Goal: Task Accomplishment & Management: Manage account settings

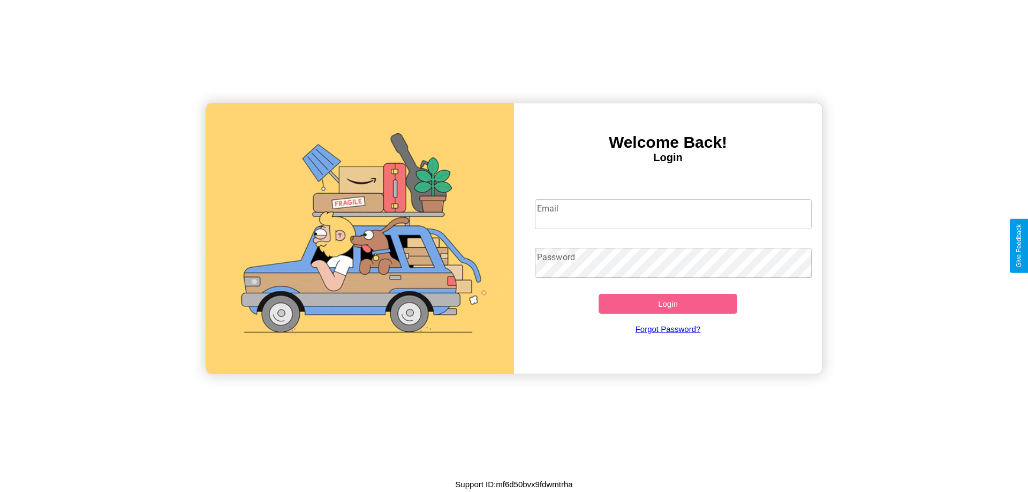
click at [673, 214] on input "Email" at bounding box center [673, 214] width 277 height 30
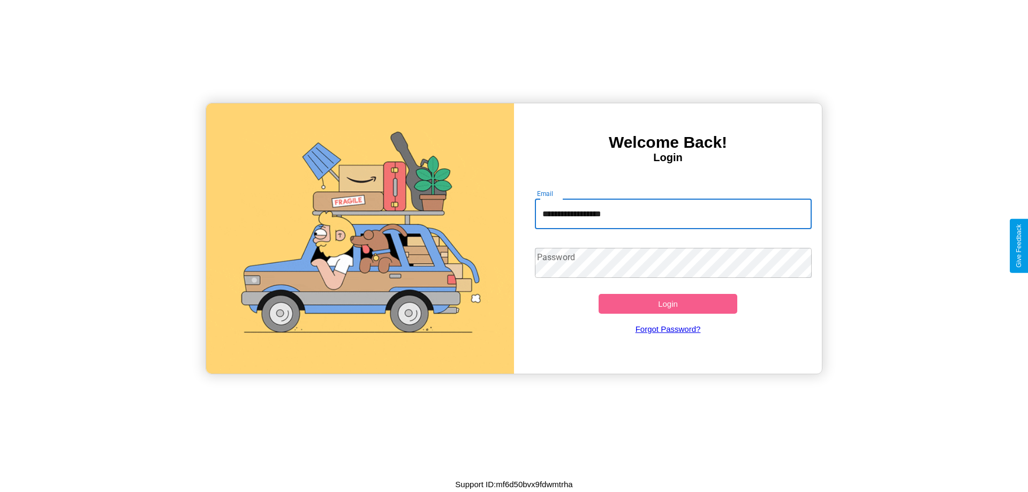
type input "**********"
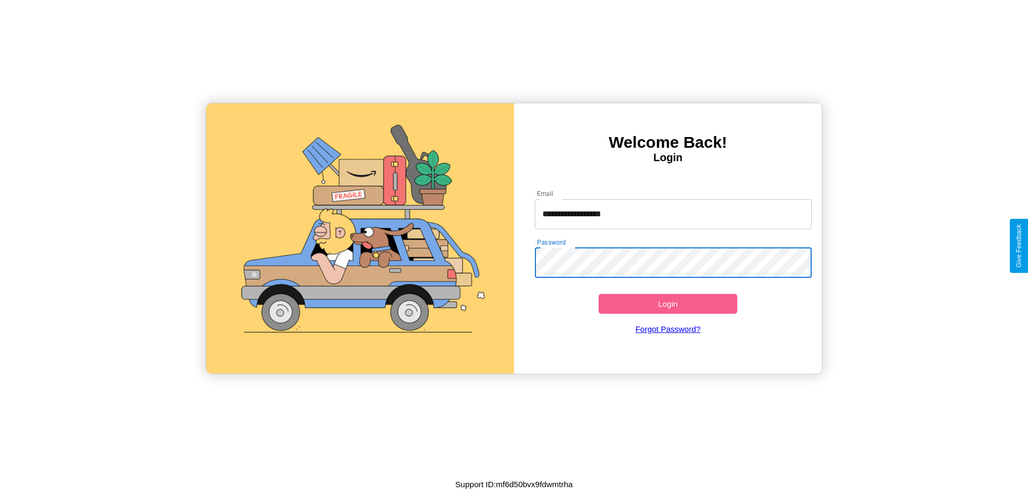
click at [668, 304] on button "Login" at bounding box center [668, 304] width 139 height 20
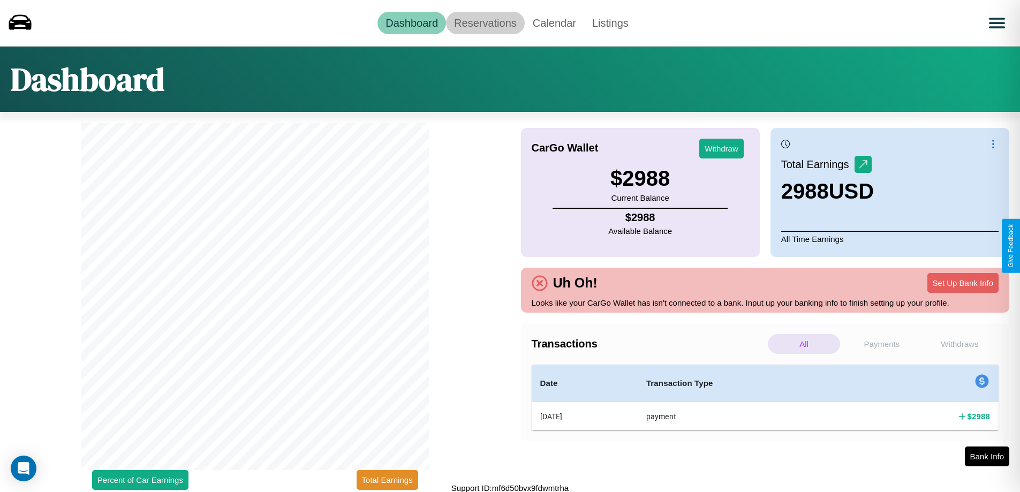
click at [485, 22] on link "Reservations" at bounding box center [485, 23] width 79 height 22
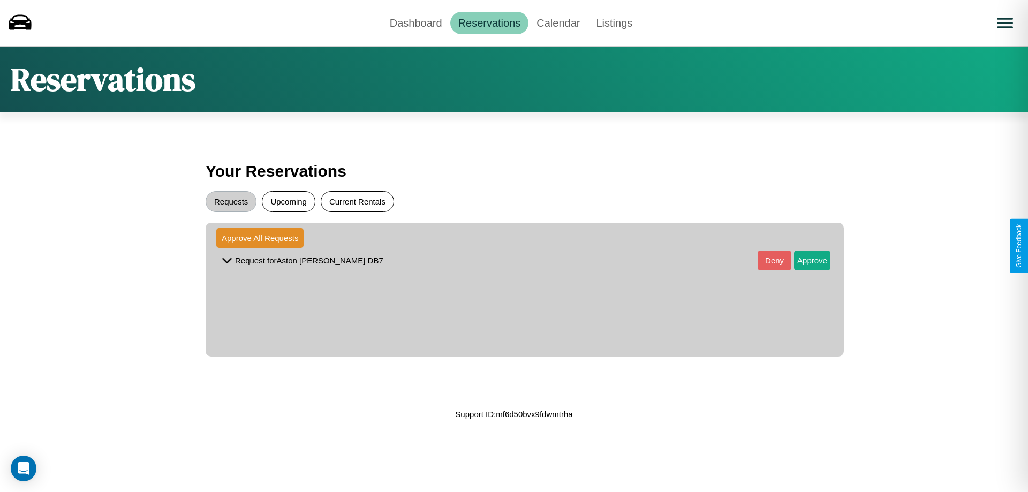
click at [357, 201] on button "Current Rentals" at bounding box center [357, 201] width 73 height 21
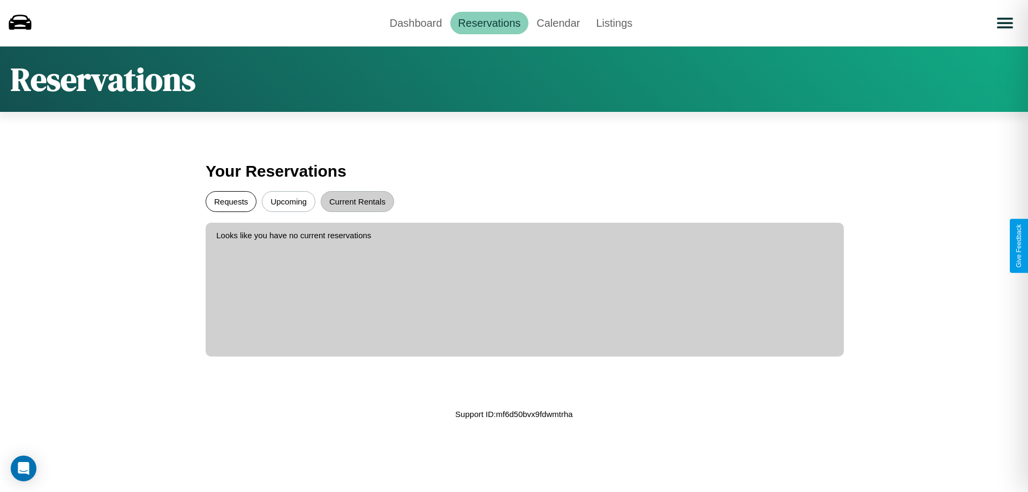
click at [231, 201] on button "Requests" at bounding box center [231, 201] width 51 height 21
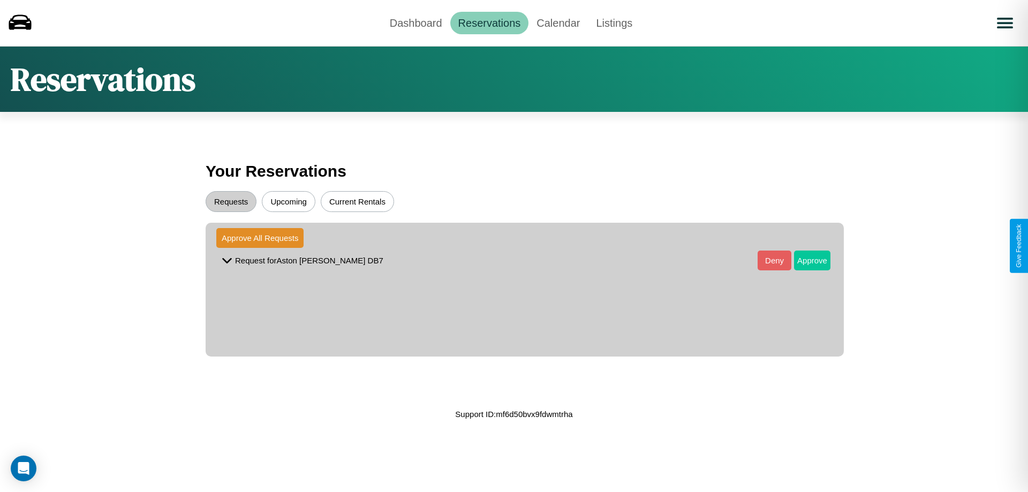
click at [804, 260] on button "Approve" at bounding box center [812, 261] width 36 height 20
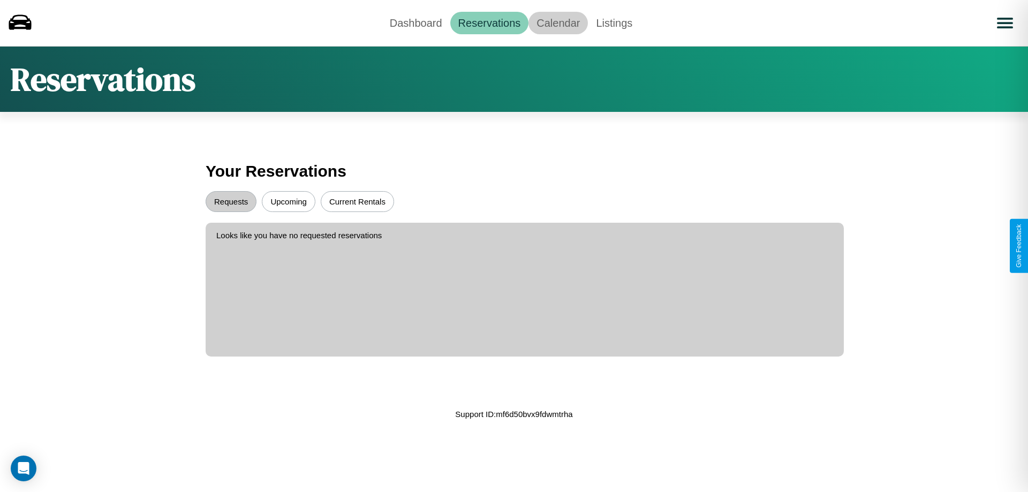
click at [558, 22] on link "Calendar" at bounding box center [558, 23] width 59 height 22
